Goal: Check status: Check status

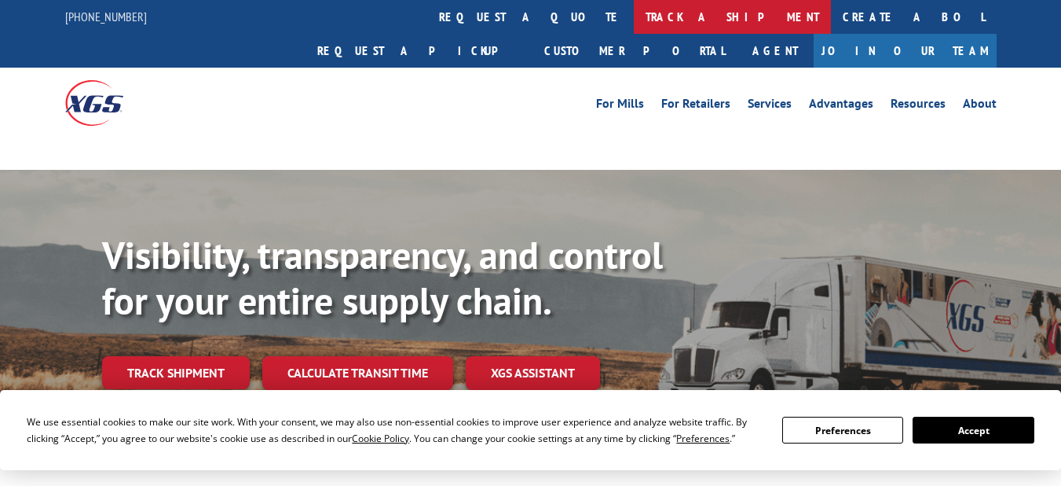
click at [634, 17] on link "track a shipment" at bounding box center [732, 17] width 197 height 34
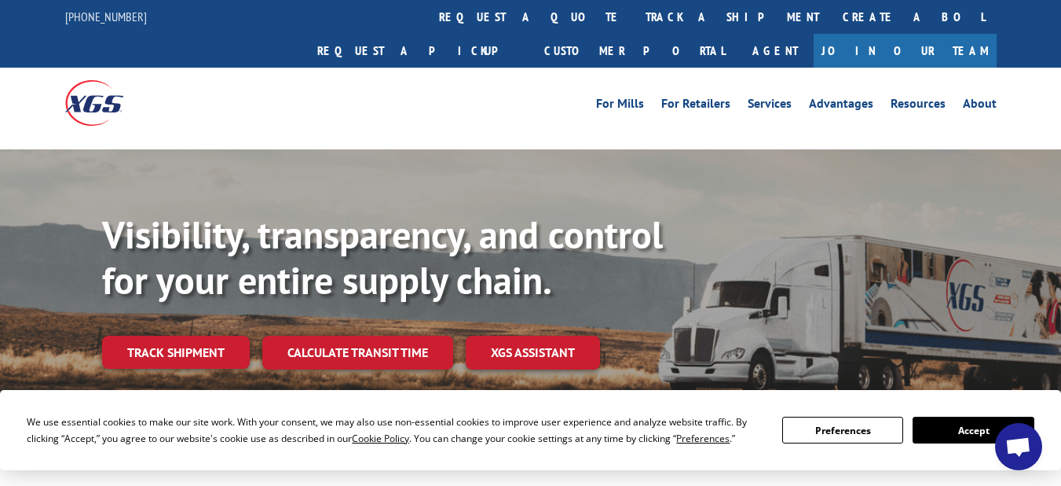
scroll to position [937, 0]
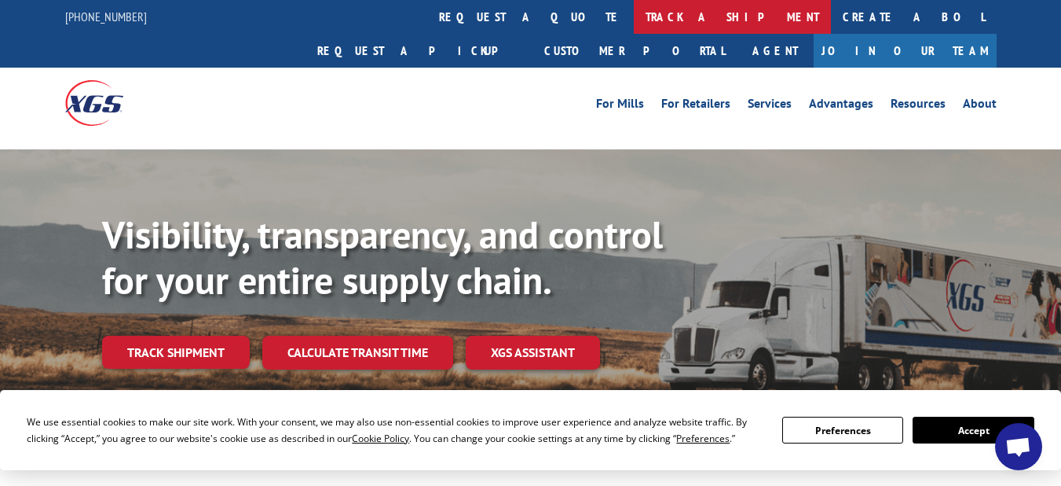
click at [634, 16] on link "track a shipment" at bounding box center [732, 17] width 197 height 34
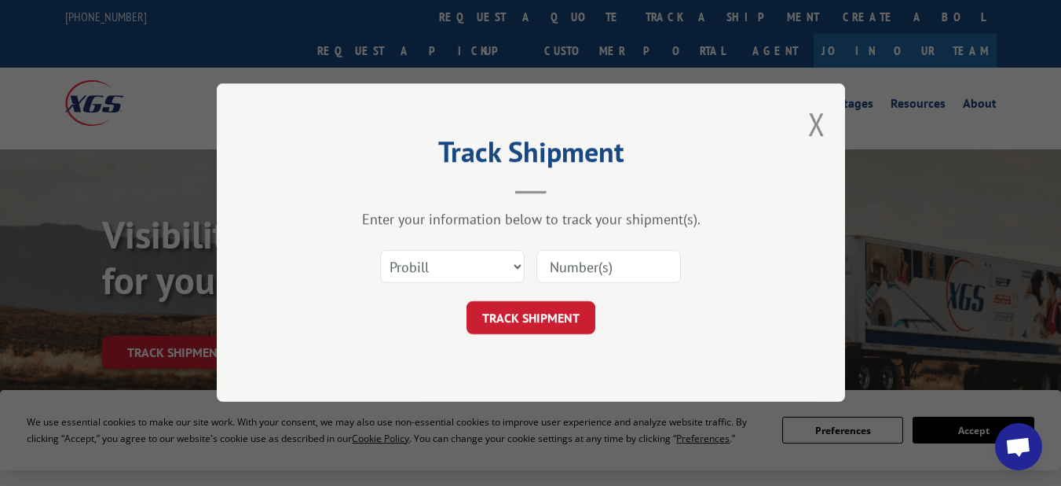
click at [559, 267] on input at bounding box center [609, 267] width 145 height 33
paste input "64312936"
click at [526, 316] on button "TRACK SHIPMENT" at bounding box center [531, 318] width 129 height 33
type input "64312936"
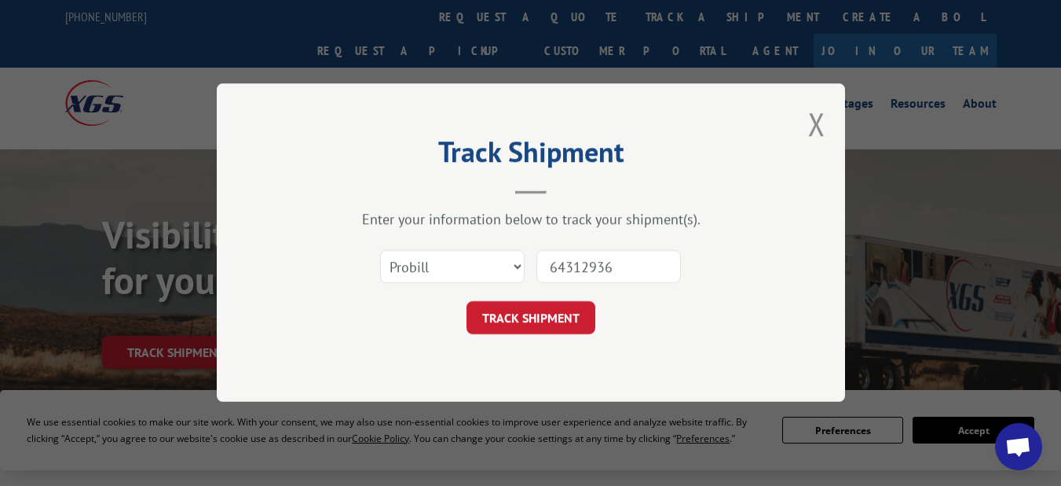
click at [530, 321] on button "TRACK SHIPMENT" at bounding box center [531, 318] width 129 height 33
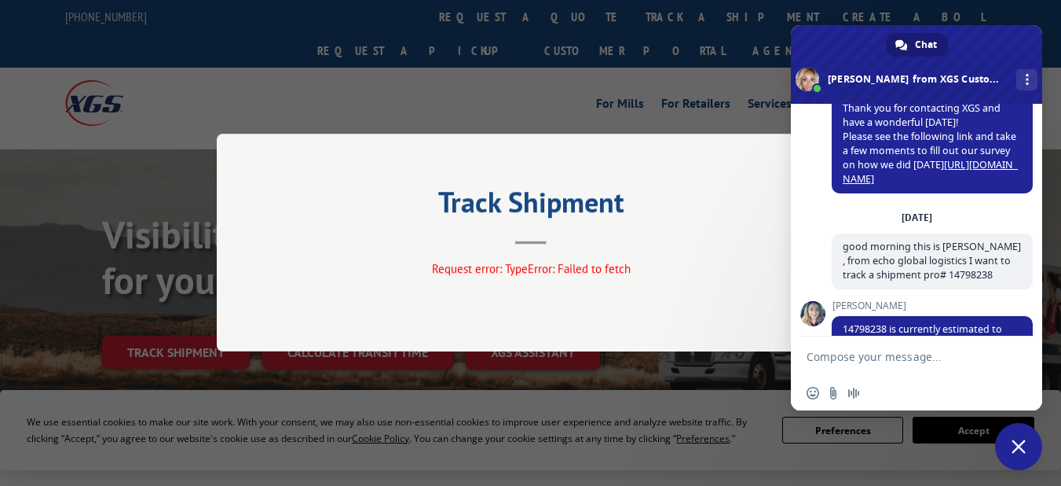
scroll to position [7276, 0]
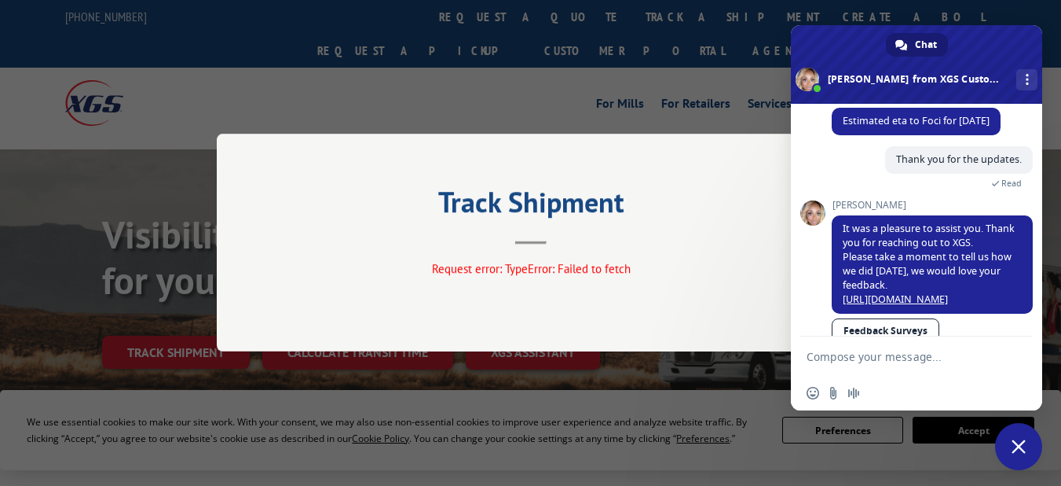
click at [646, 151] on div "Track Shipment Request error: TypeError: Failed to fetch" at bounding box center [531, 243] width 629 height 218
click at [775, 102] on div "Track Shipment Request error: TypeError: Failed to fetch" at bounding box center [530, 243] width 1061 height 486
click at [612, 235] on header "Track Shipment" at bounding box center [530, 217] width 471 height 53
click at [1017, 472] on div "Track Shipment Request error: TypeError: Failed to fetch" at bounding box center [530, 243] width 1061 height 486
click at [1012, 448] on span "Close chat" at bounding box center [1019, 446] width 14 height 14
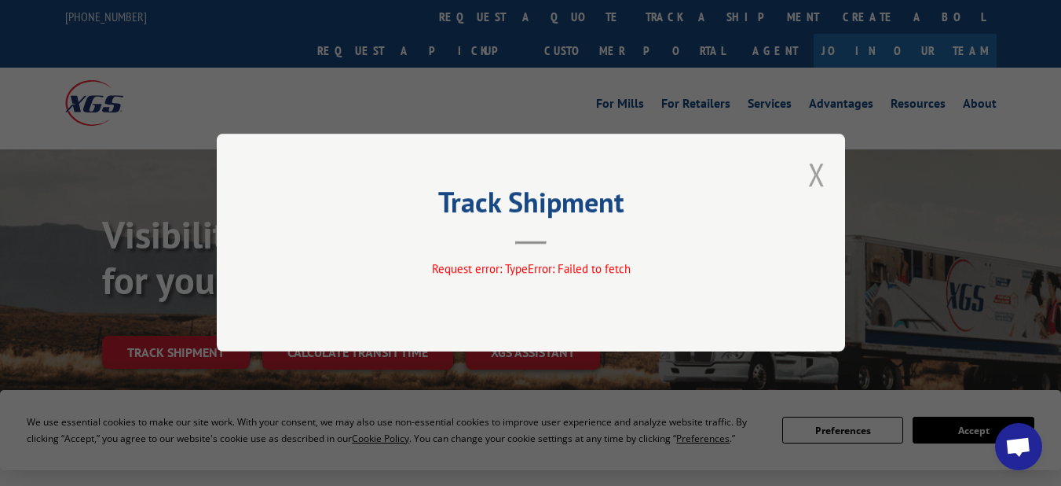
click at [818, 190] on button "Close modal" at bounding box center [816, 174] width 17 height 42
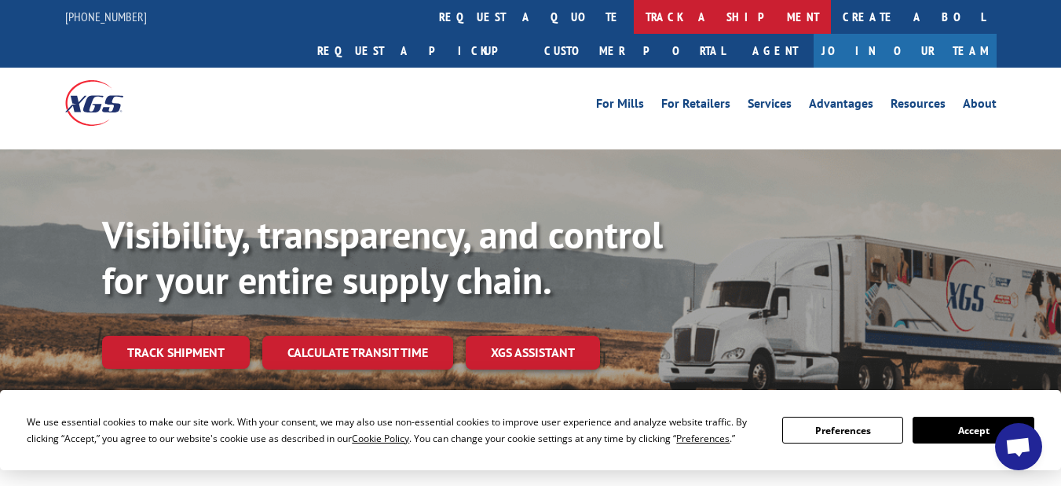
click at [634, 9] on link "track a shipment" at bounding box center [732, 17] width 197 height 34
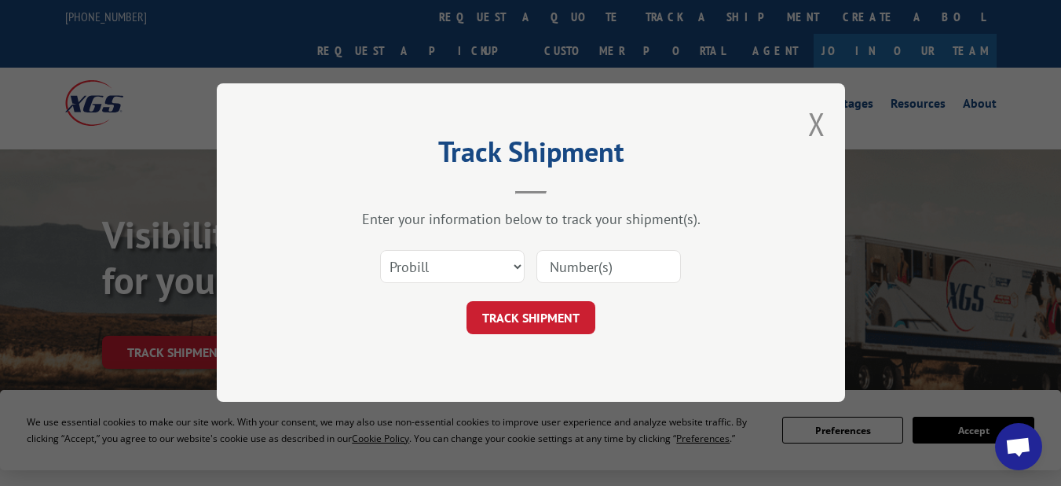
click at [607, 273] on input at bounding box center [609, 267] width 145 height 33
paste input "16780763"
type input "16780763"
click at [537, 302] on button "TRACK SHIPMENT" at bounding box center [531, 318] width 129 height 33
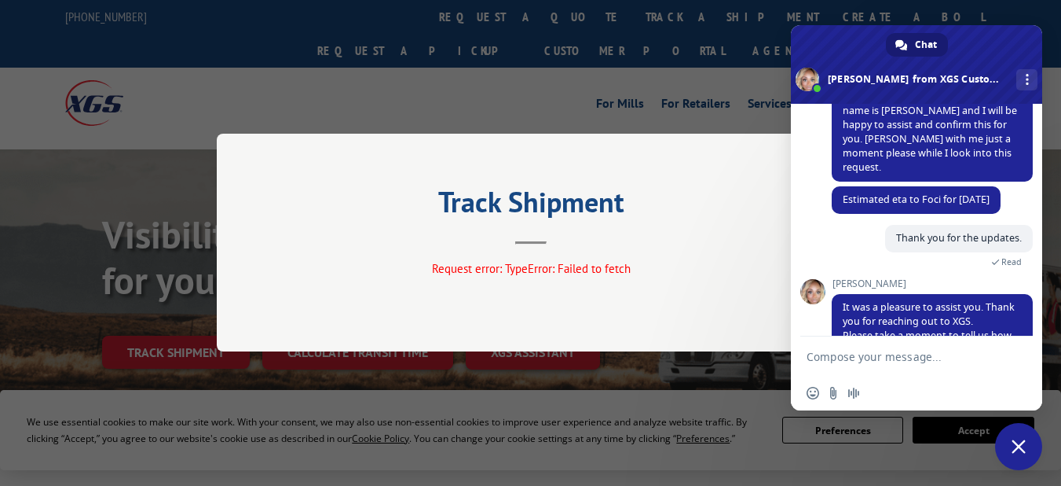
scroll to position [6852, 0]
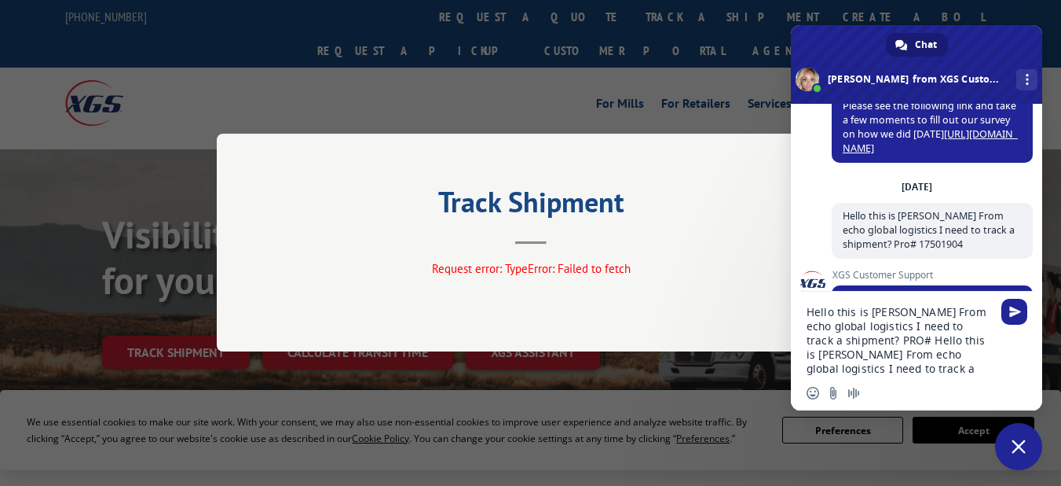
drag, startPoint x: 678, startPoint y: 123, endPoint x: 746, endPoint y: 111, distance: 68.6
click at [680, 123] on div "Track Shipment Request error: TypeError: Failed to fetch" at bounding box center [530, 243] width 1061 height 486
click at [1021, 438] on span "Close chat" at bounding box center [1018, 446] width 47 height 47
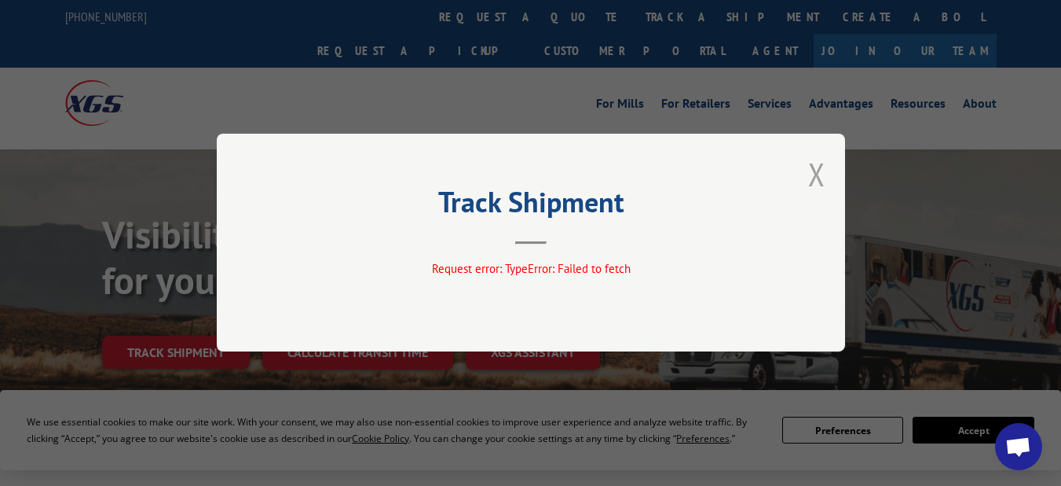
click at [820, 174] on button "Close modal" at bounding box center [816, 174] width 17 height 42
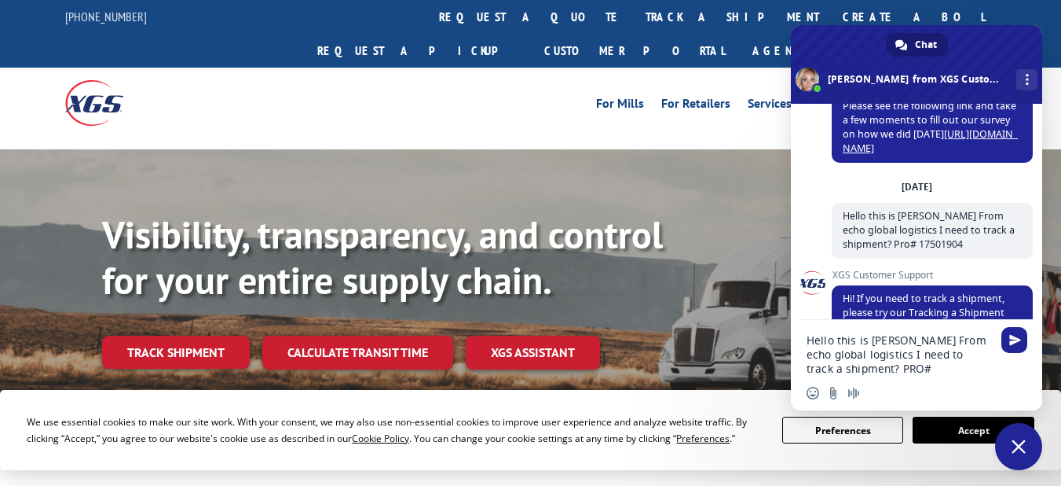
type textarea "Hello this is James From echo global logistics I need to track a shipment? PRO#…"
type textarea "Hello this is [PERSON_NAME] From echo global logistics I need to track a shipme…"
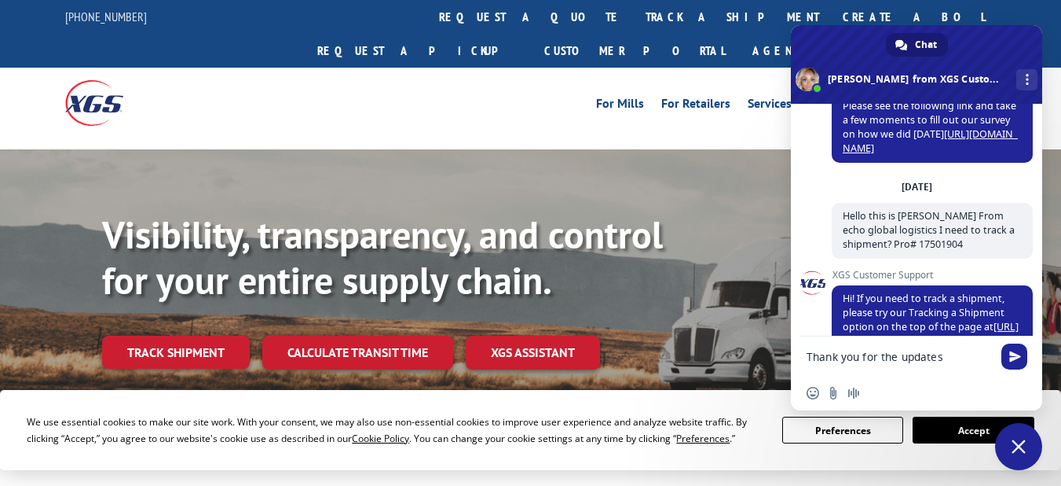
type textarea "Thank you for the updates."
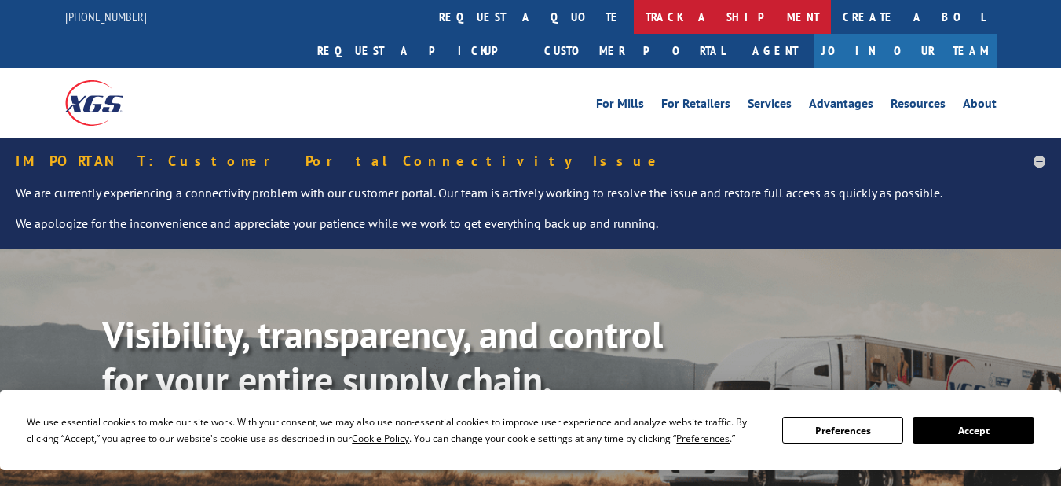
click at [634, 22] on link "track a shipment" at bounding box center [732, 17] width 197 height 34
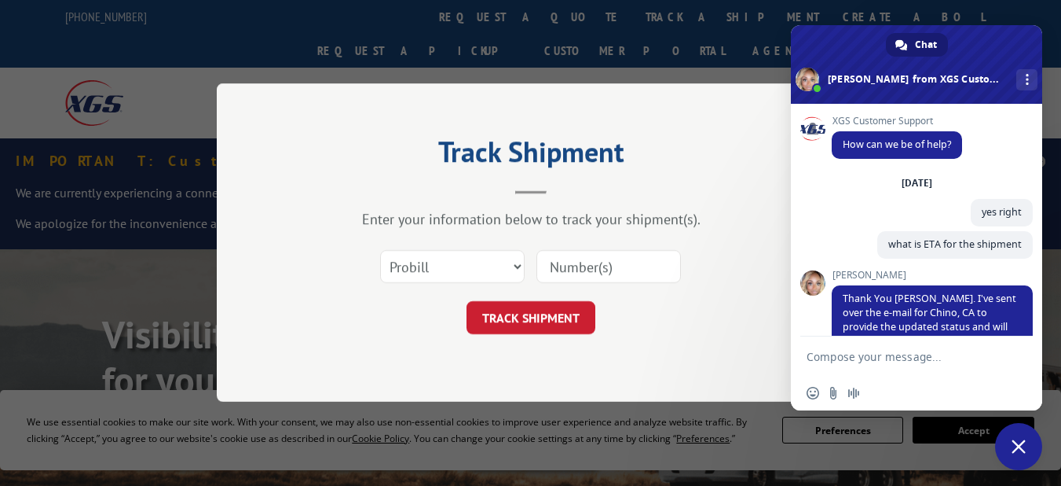
scroll to position [7276, 0]
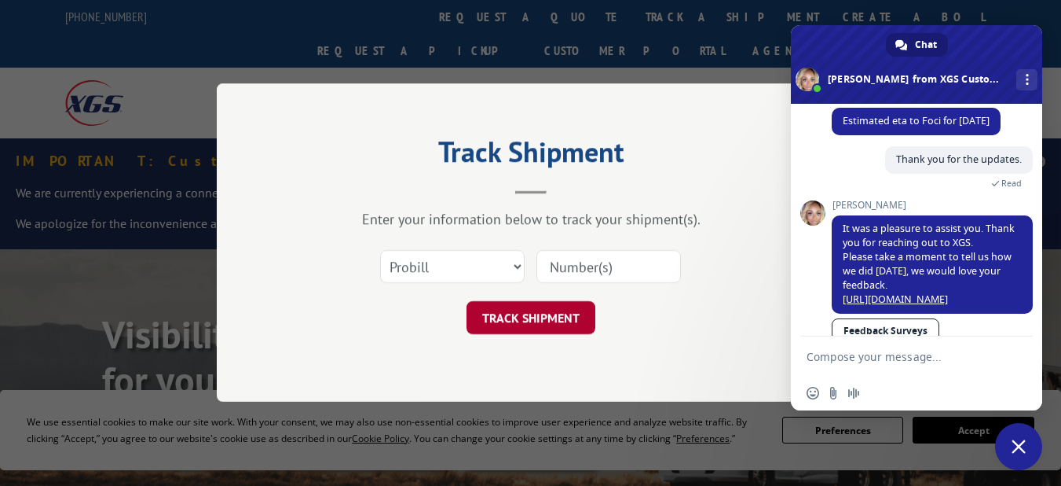
click at [487, 326] on button "TRACK SHIPMENT" at bounding box center [531, 318] width 129 height 33
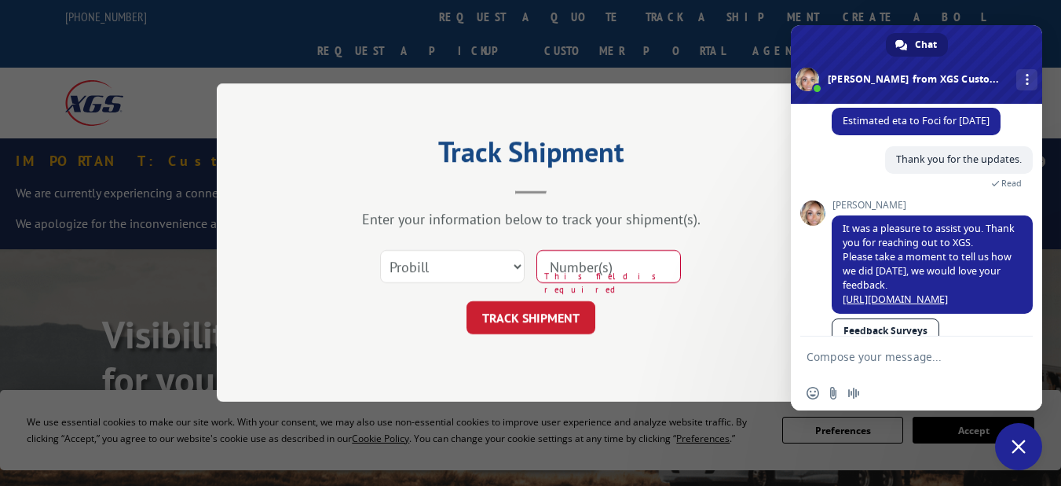
click at [561, 274] on input at bounding box center [609, 267] width 145 height 33
paste input "16780763"
type input "16780763"
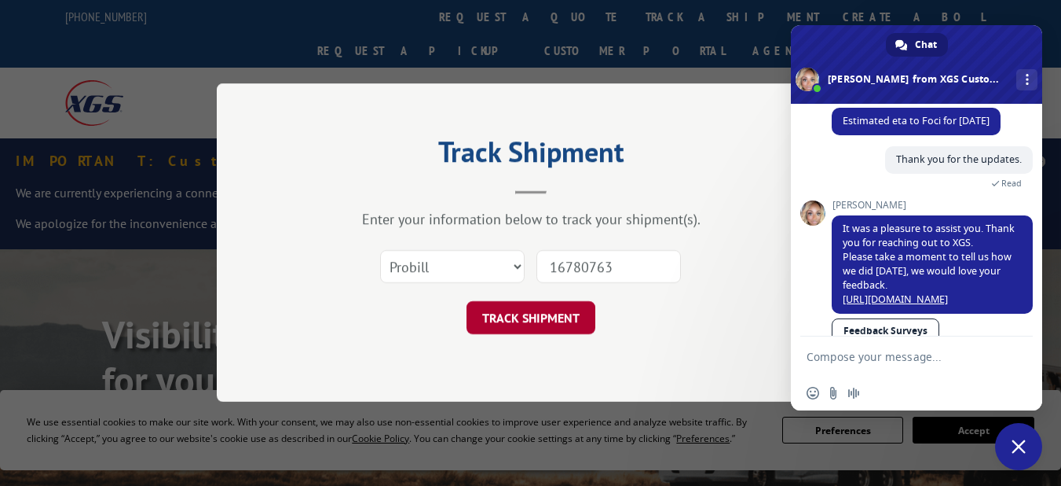
click at [519, 310] on button "TRACK SHIPMENT" at bounding box center [531, 318] width 129 height 33
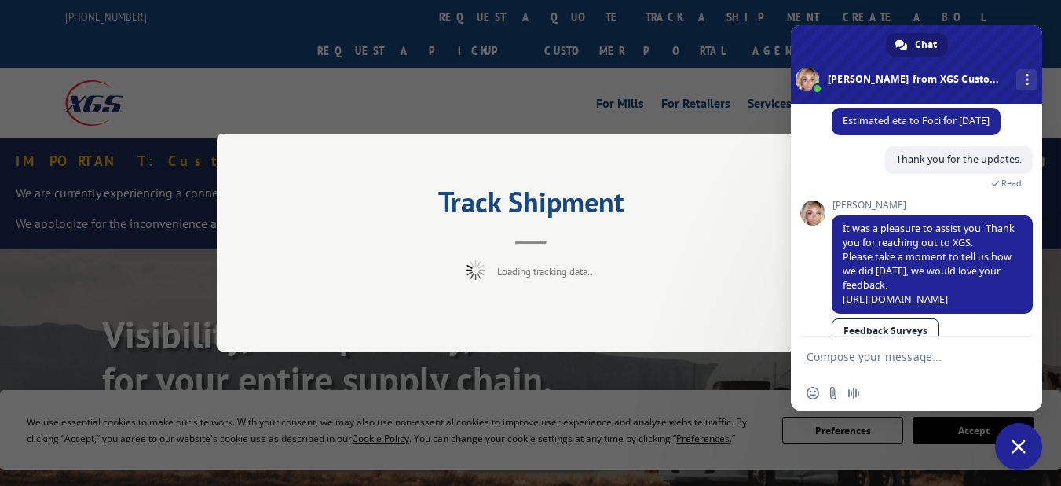
click at [1011, 446] on span "Close chat" at bounding box center [1018, 446] width 47 height 47
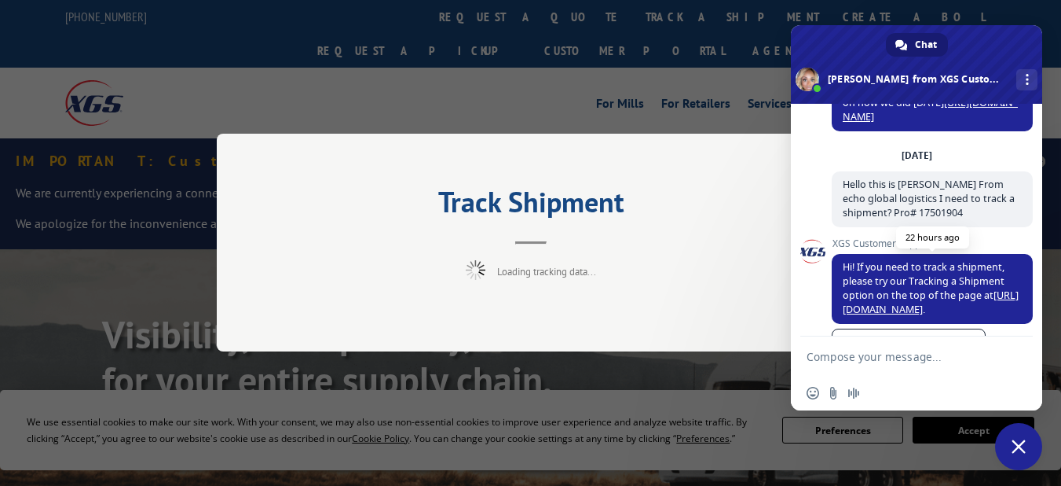
type textarea "Hello this is [PERSON_NAME] From echo global logistics I need to track a shipme…"
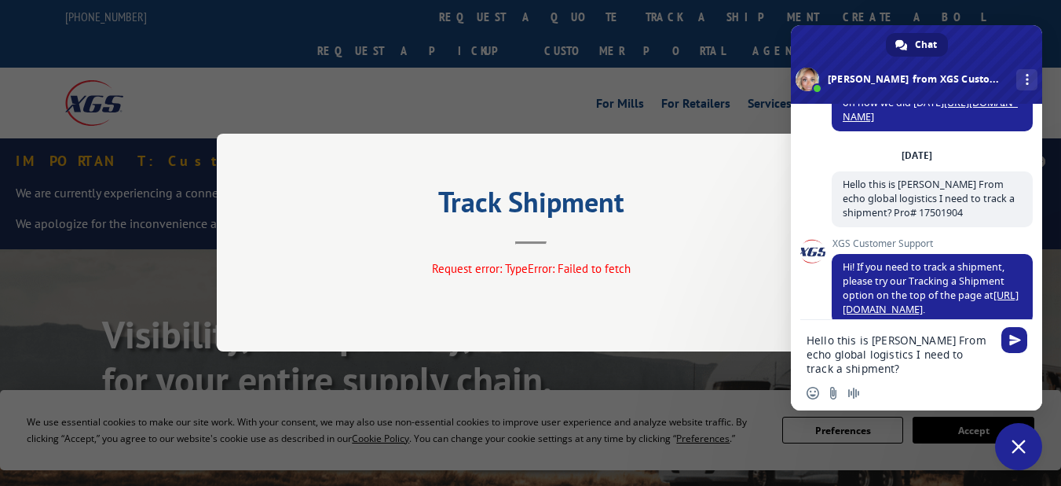
click at [1008, 447] on span "Close chat" at bounding box center [1018, 446] width 47 height 47
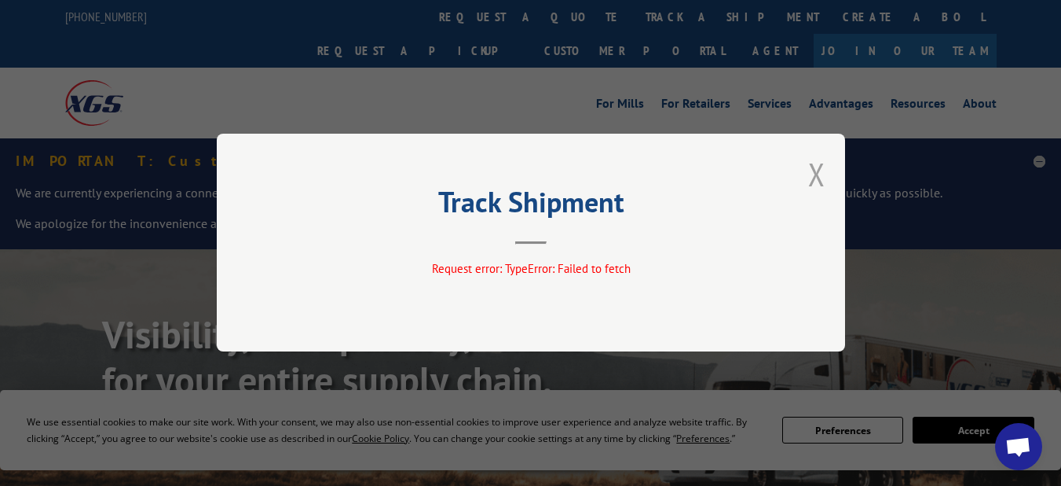
click at [823, 171] on button "Close modal" at bounding box center [816, 174] width 17 height 42
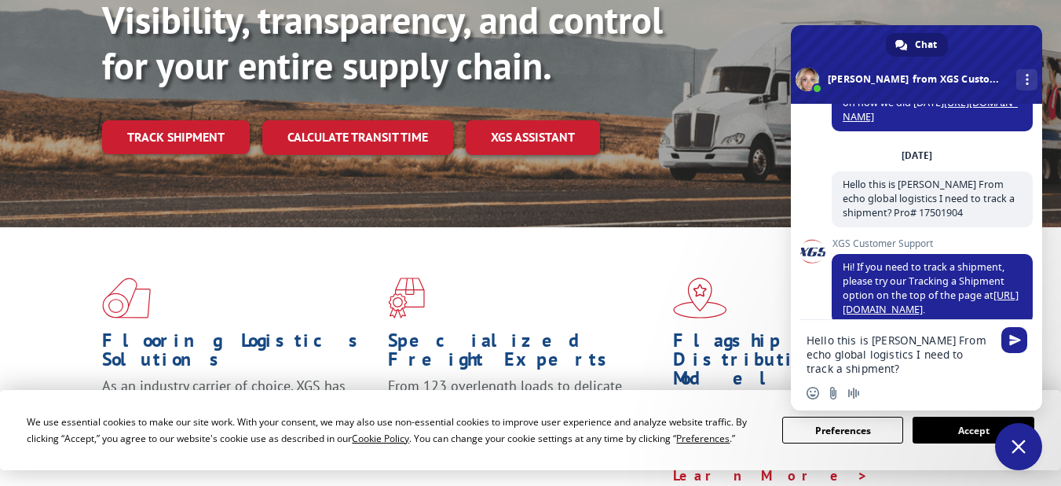
scroll to position [7293, 0]
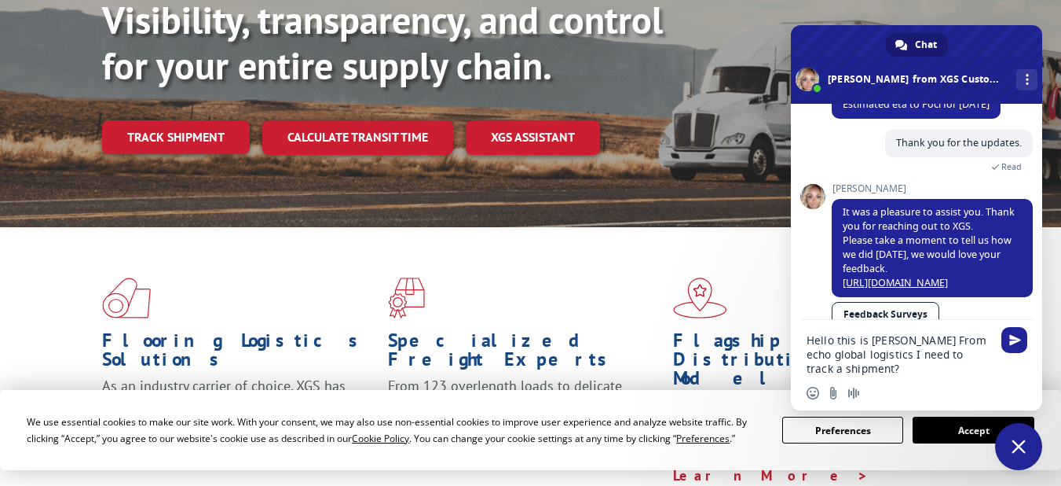
click at [137, 120] on link "Track shipment" at bounding box center [176, 136] width 148 height 33
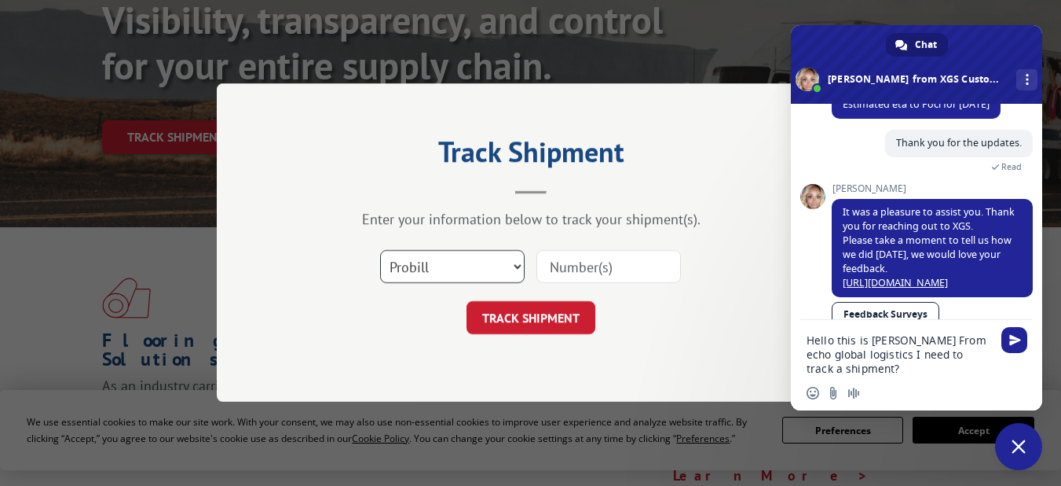
click at [504, 264] on select "Select category... Probill BOL PO" at bounding box center [452, 267] width 145 height 33
select select "bol"
click at [380, 251] on select "Select category... Probill BOL PO" at bounding box center [452, 267] width 145 height 33
click at [577, 276] on input at bounding box center [609, 267] width 145 height 33
paste input "16780763"
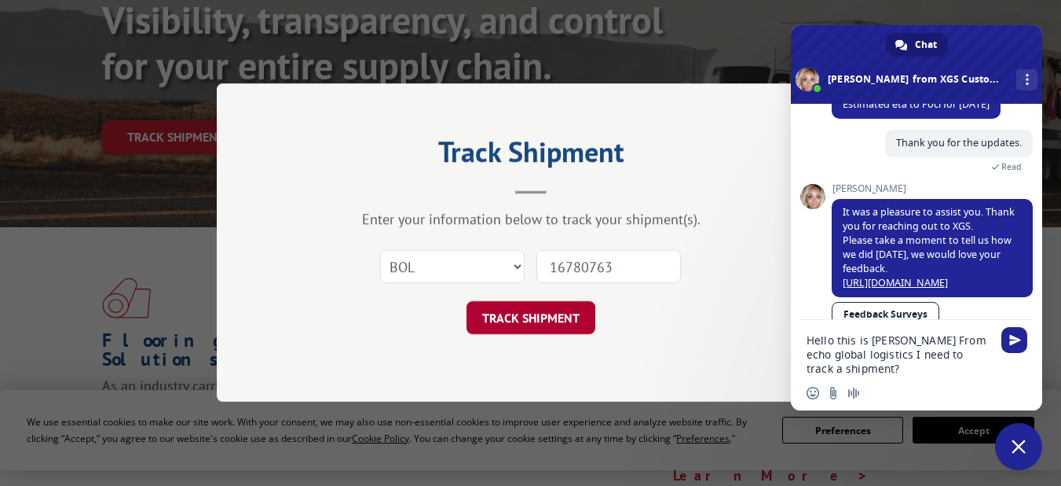
type input "16780763"
click at [532, 314] on button "TRACK SHIPMENT" at bounding box center [531, 318] width 129 height 33
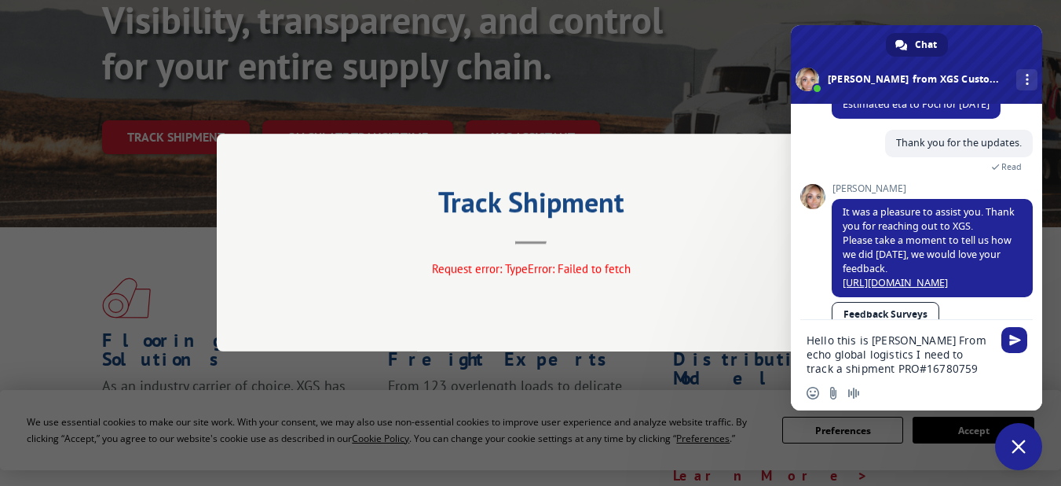
type textarea "Hello this is [PERSON_NAME] From echo global logistics I need to track a shipme…"
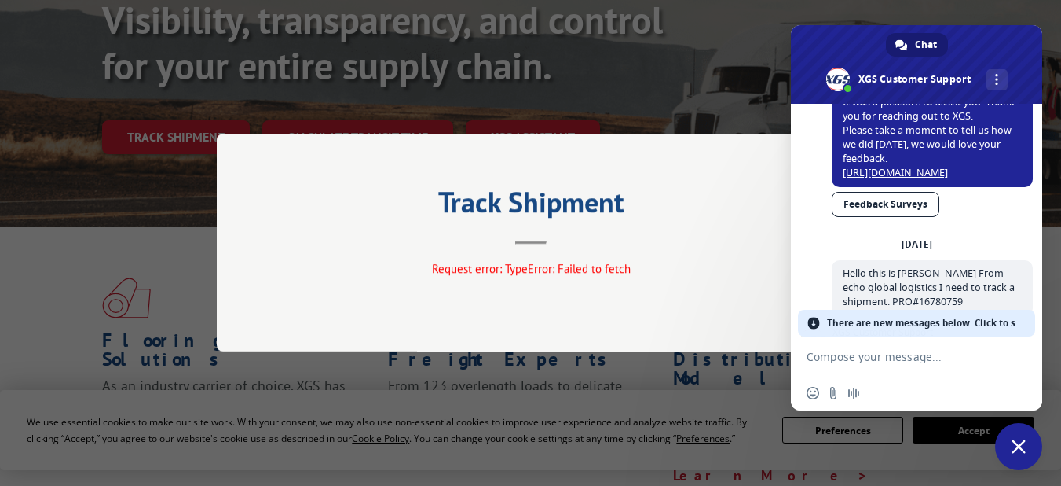
scroll to position [7528, 0]
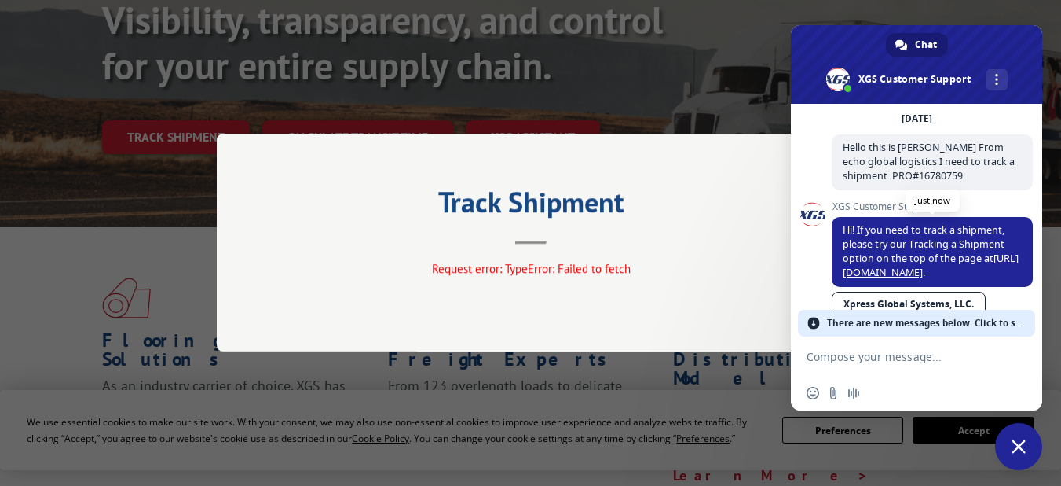
click at [898, 251] on link "[URL][DOMAIN_NAME]" at bounding box center [931, 264] width 176 height 27
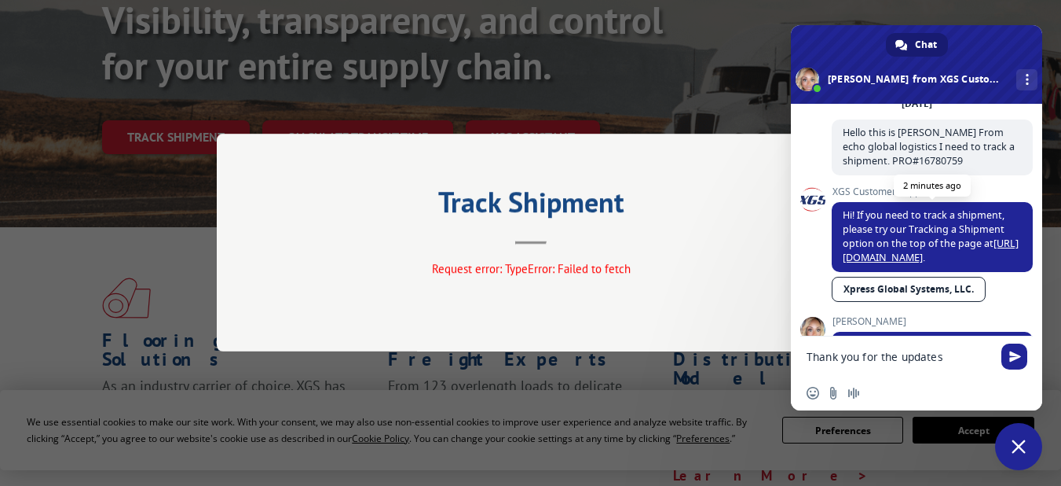
type textarea "Thank you for the updates."
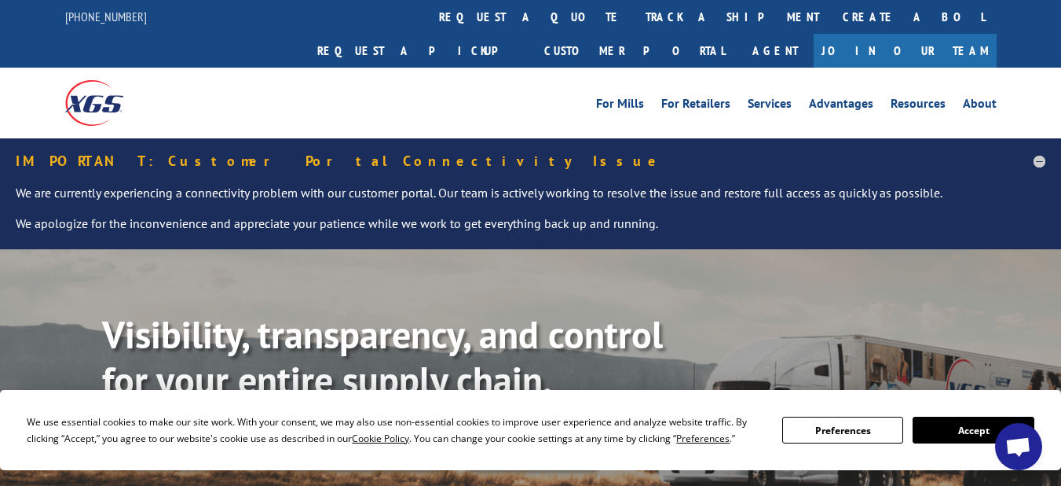
scroll to position [7461, 0]
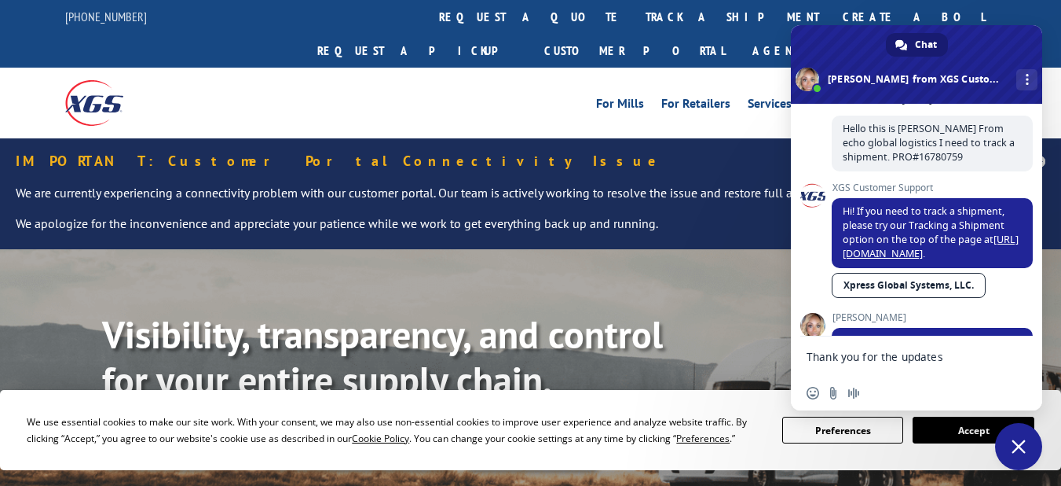
type textarea "Thank you for the updates."
